Goal: Navigation & Orientation: Find specific page/section

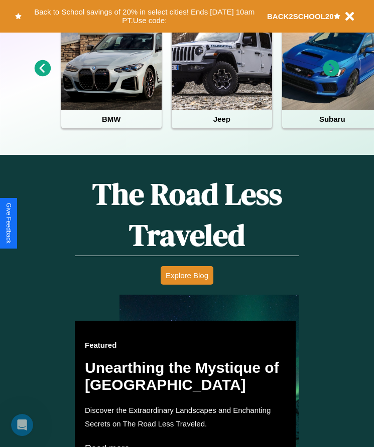
scroll to position [410, 0]
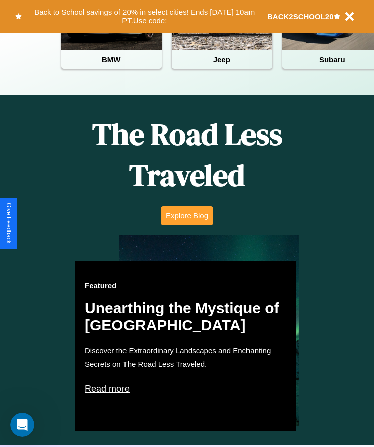
click at [187, 223] on button "Explore Blog" at bounding box center [186, 216] width 53 height 19
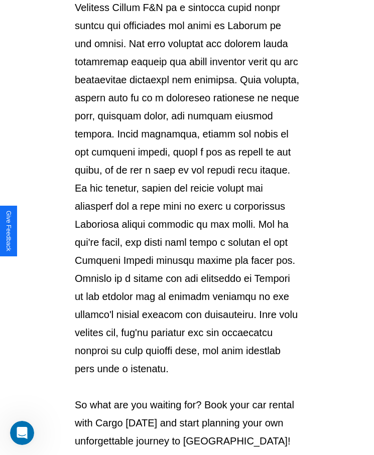
scroll to position [1060, 0]
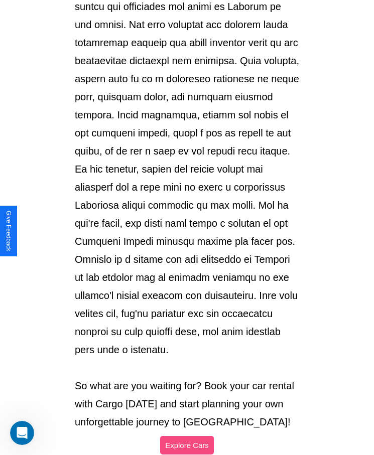
click at [187, 436] on button "Explore Cars" at bounding box center [187, 445] width 54 height 19
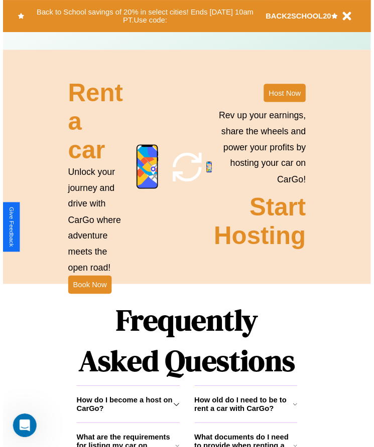
scroll to position [410, 0]
